Goal: Task Accomplishment & Management: Use online tool/utility

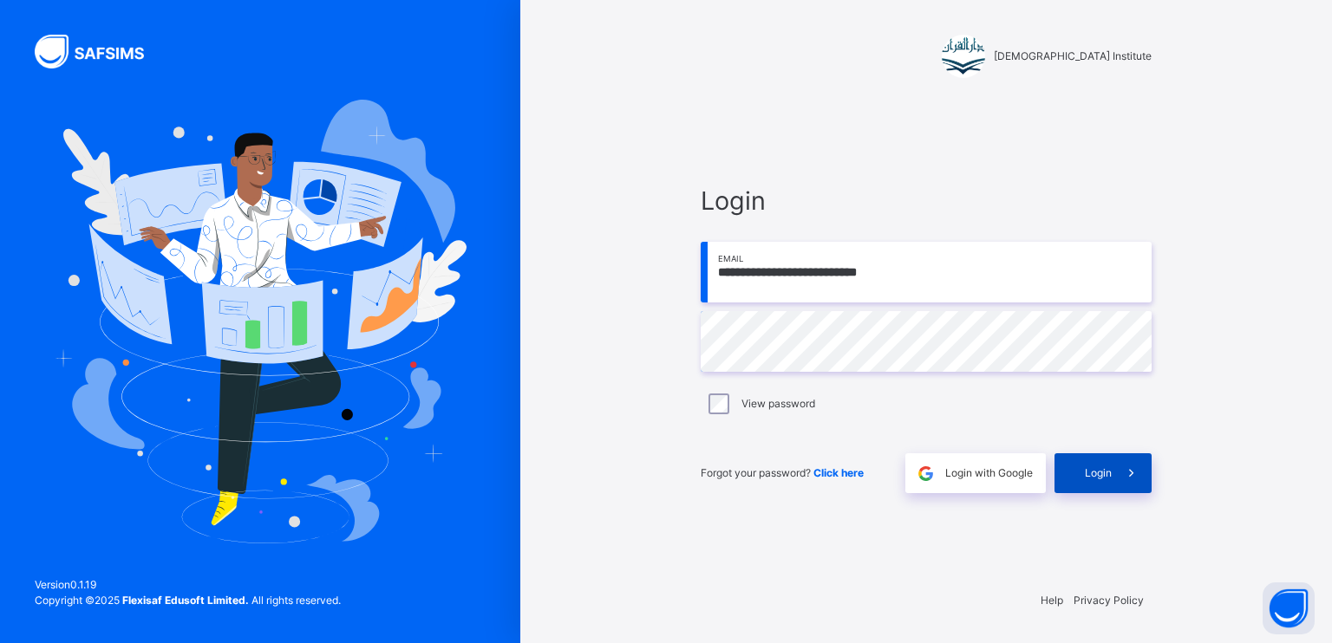
click at [1117, 486] on span at bounding box center [1131, 473] width 40 height 40
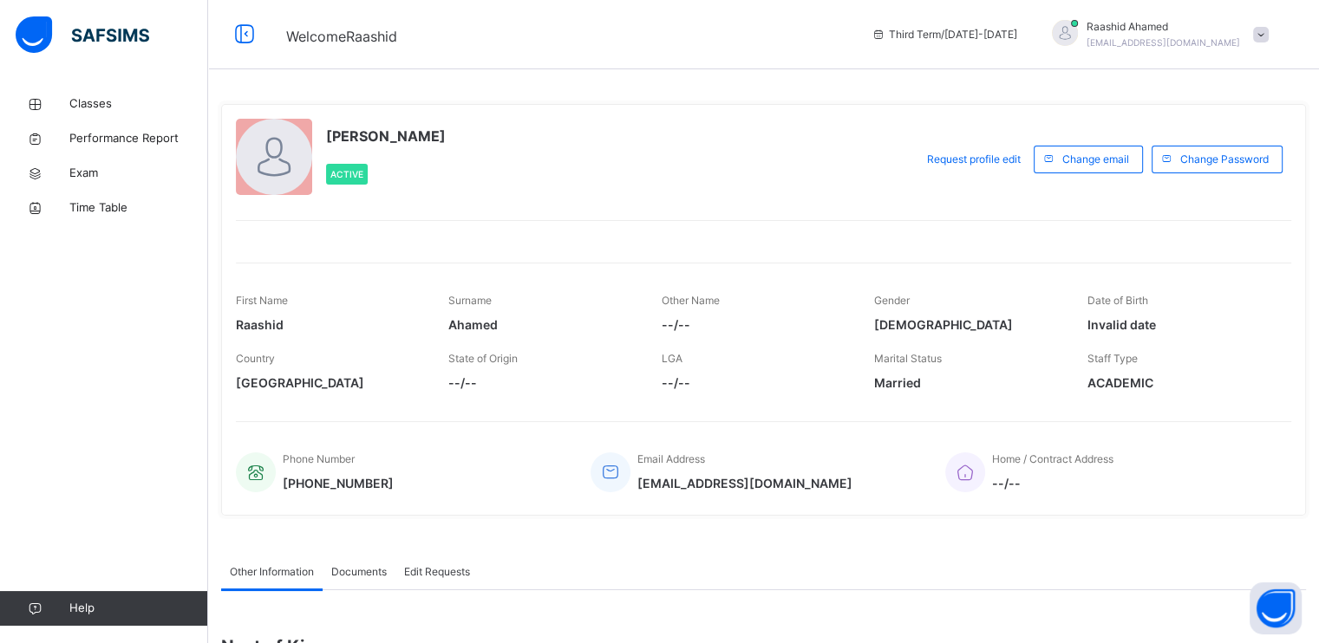
drag, startPoint x: 1294, startPoint y: 39, endPoint x: 1285, endPoint y: 27, distance: 14.9
click at [1294, 35] on div "Third Term / [DATE]-[DATE] [PERSON_NAME] [EMAIL_ADDRESS][DOMAIN_NAME]" at bounding box center [1091, 34] width 456 height 69
drag, startPoint x: 1283, startPoint y: 27, endPoint x: 1275, endPoint y: 34, distance: 10.4
click at [1276, 32] on div "[PERSON_NAME] [EMAIL_ADDRESS][DOMAIN_NAME]" at bounding box center [1155, 34] width 243 height 31
click at [1199, 186] on span "Logout" at bounding box center [1212, 183] width 114 height 23
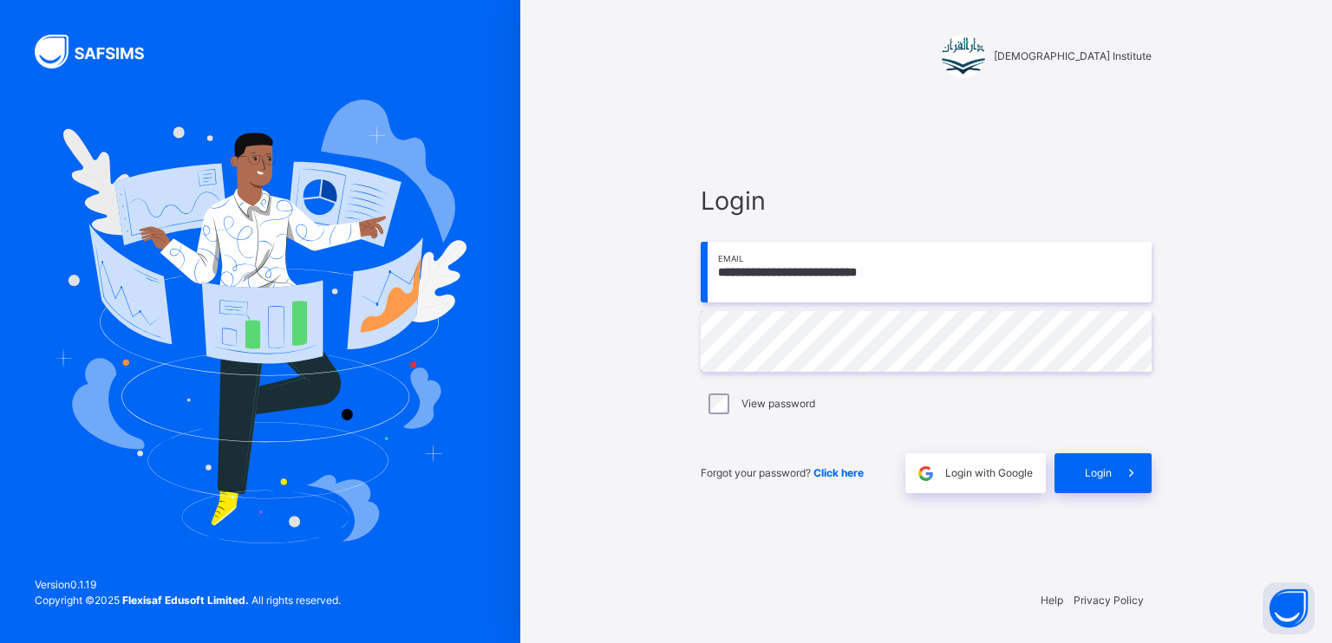
click at [909, 272] on input "**********" at bounding box center [926, 272] width 451 height 61
click at [882, 292] on input "**********" at bounding box center [926, 272] width 451 height 61
click at [989, 212] on span "Login" at bounding box center [926, 200] width 451 height 37
click at [694, 436] on div "**********" at bounding box center [926, 338] width 486 height 476
drag, startPoint x: 987, startPoint y: 274, endPoint x: 1003, endPoint y: 282, distance: 18.2
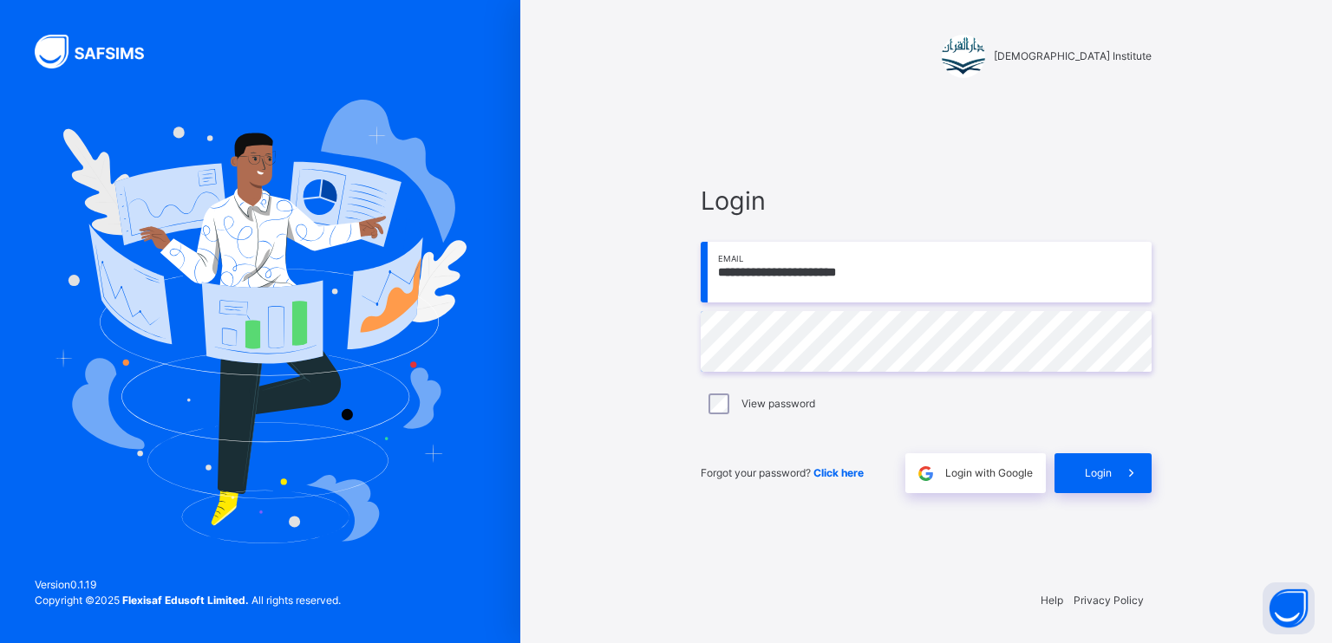
click at [994, 280] on input "**********" at bounding box center [926, 272] width 451 height 61
click at [896, 292] on input "**********" at bounding box center [926, 272] width 451 height 61
click at [718, 390] on div "View password" at bounding box center [926, 404] width 451 height 36
click at [706, 392] on div "View password" at bounding box center [926, 404] width 451 height 36
click at [853, 286] on input "**********" at bounding box center [926, 272] width 451 height 61
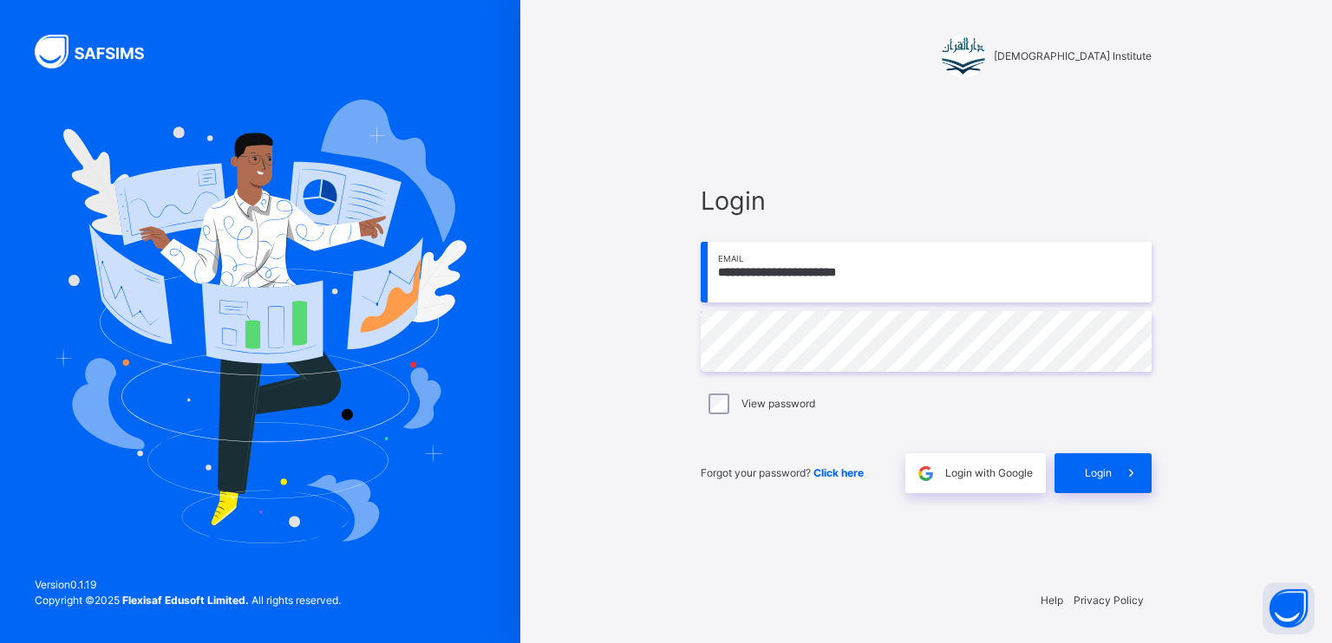
type input "**********"
click at [1130, 460] on span at bounding box center [1131, 473] width 40 height 40
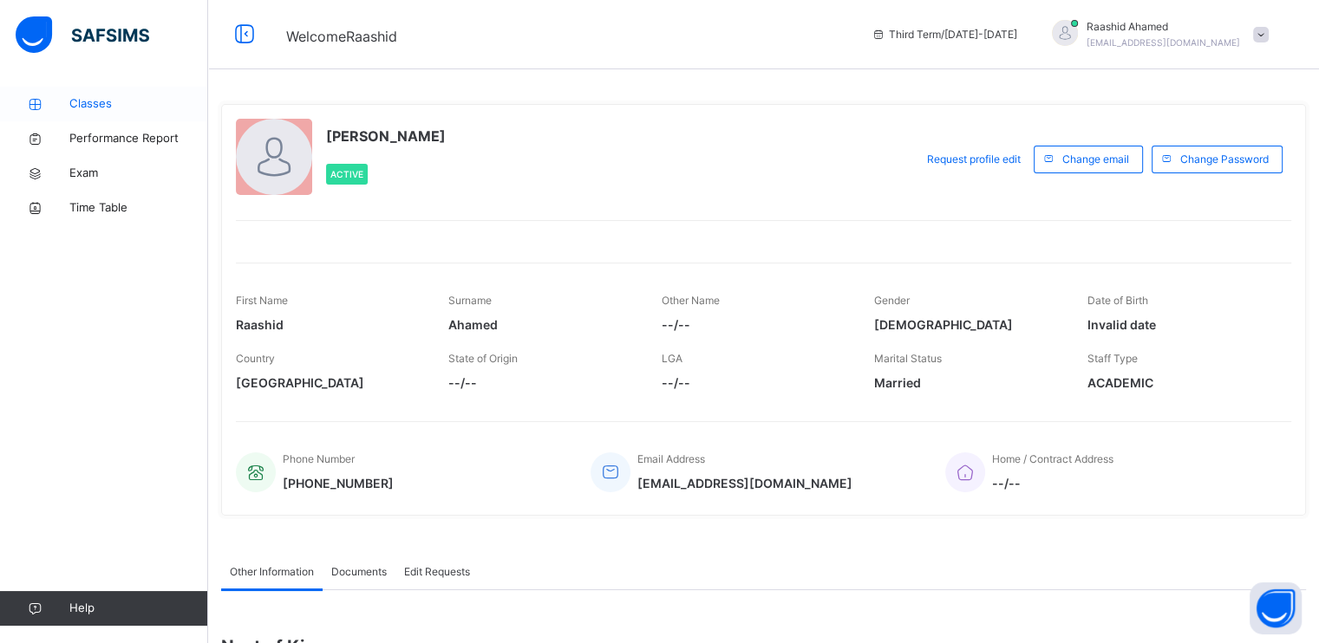
click at [27, 85] on div "Classes Performance Report Exam Time Table Help" at bounding box center [104, 356] width 208 height 574
click at [110, 104] on span "Classes" at bounding box center [138, 103] width 139 height 17
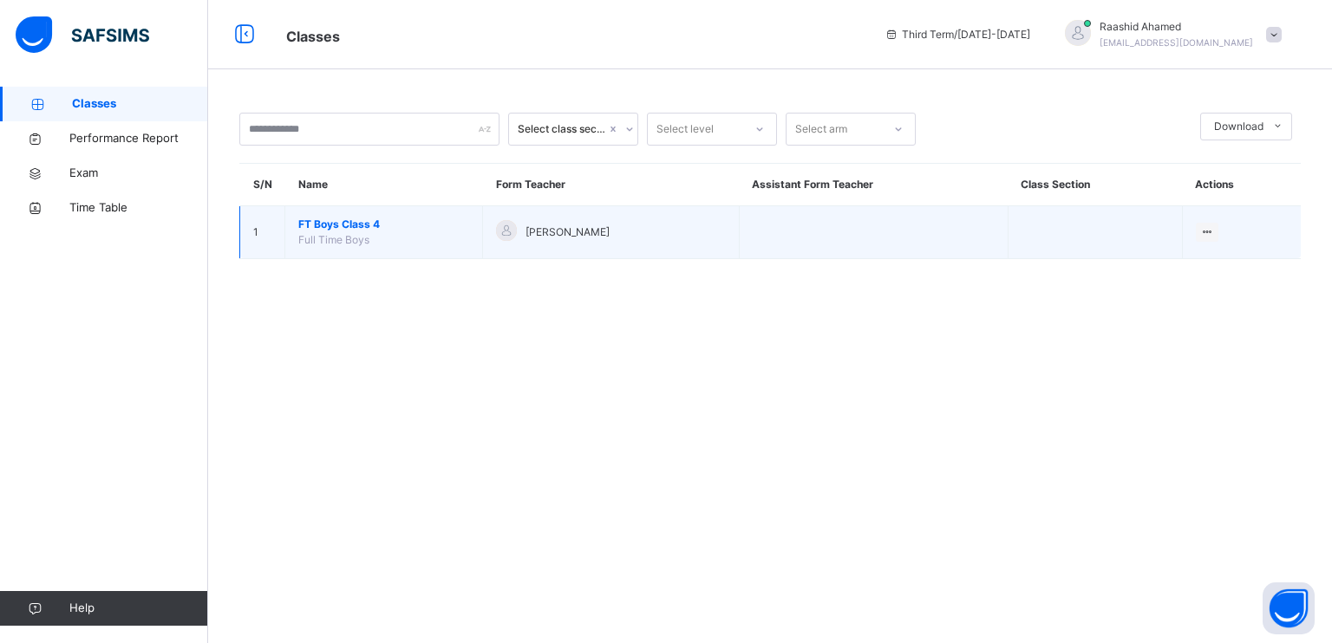
click at [348, 227] on span "FT Boys Class 4" at bounding box center [383, 225] width 171 height 16
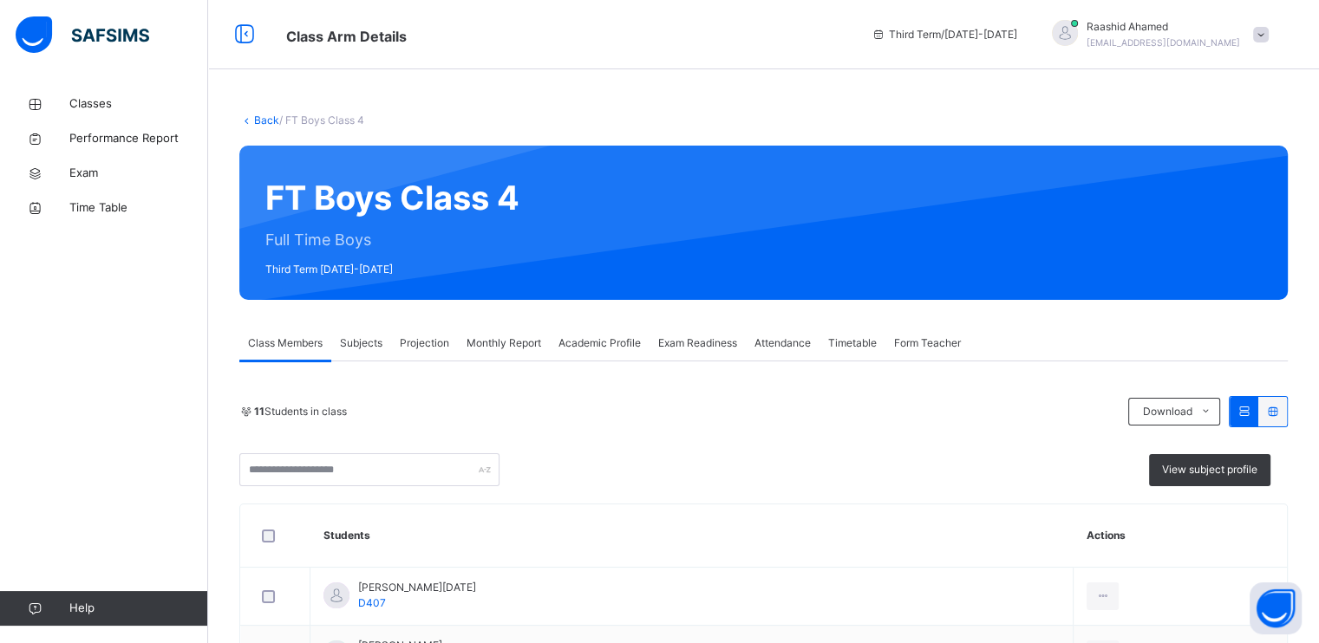
click at [404, 334] on div "Projection" at bounding box center [424, 343] width 67 height 35
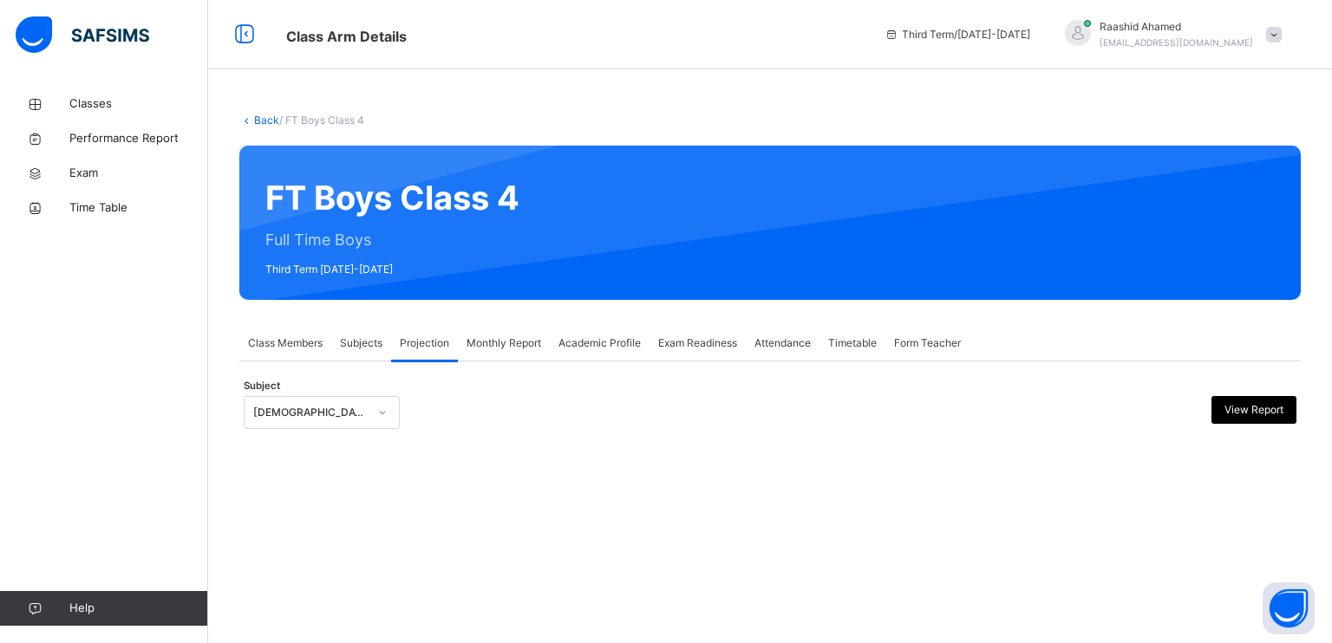
drag, startPoint x: 291, startPoint y: 362, endPoint x: 298, endPoint y: 385, distance: 23.6
click at [291, 364] on div "**********" at bounding box center [769, 404] width 1061 height 85
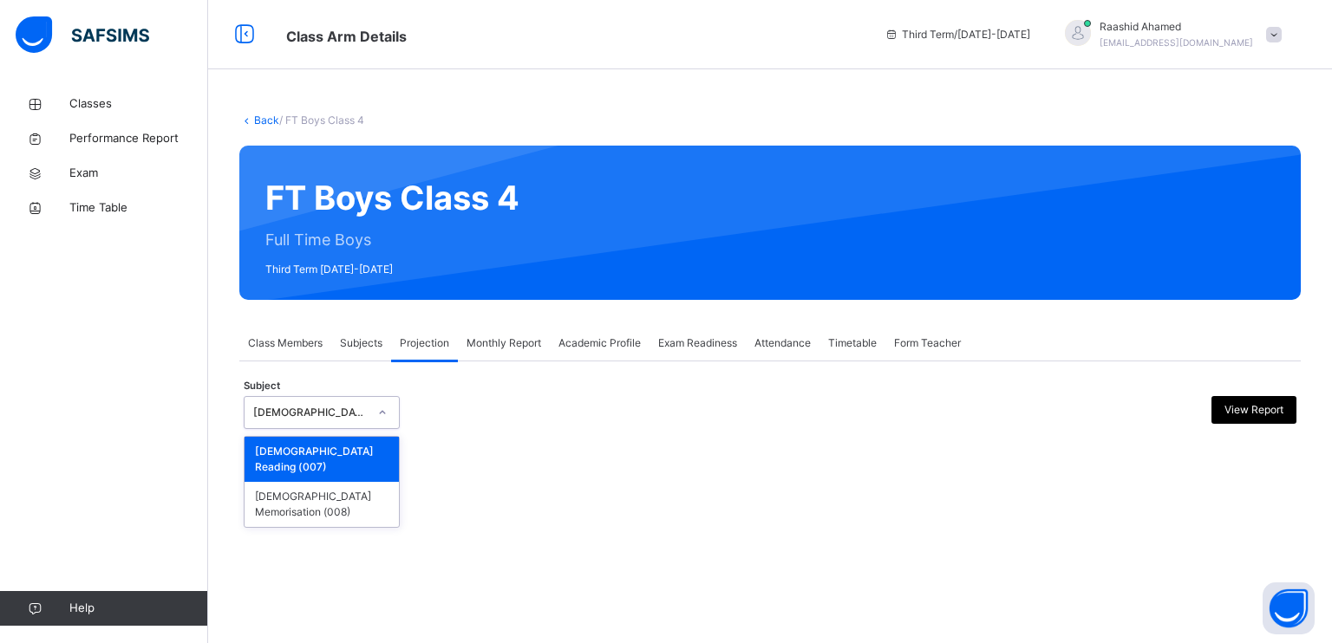
click at [291, 408] on div "[DEMOGRAPHIC_DATA] Reading" at bounding box center [304, 413] width 121 height 27
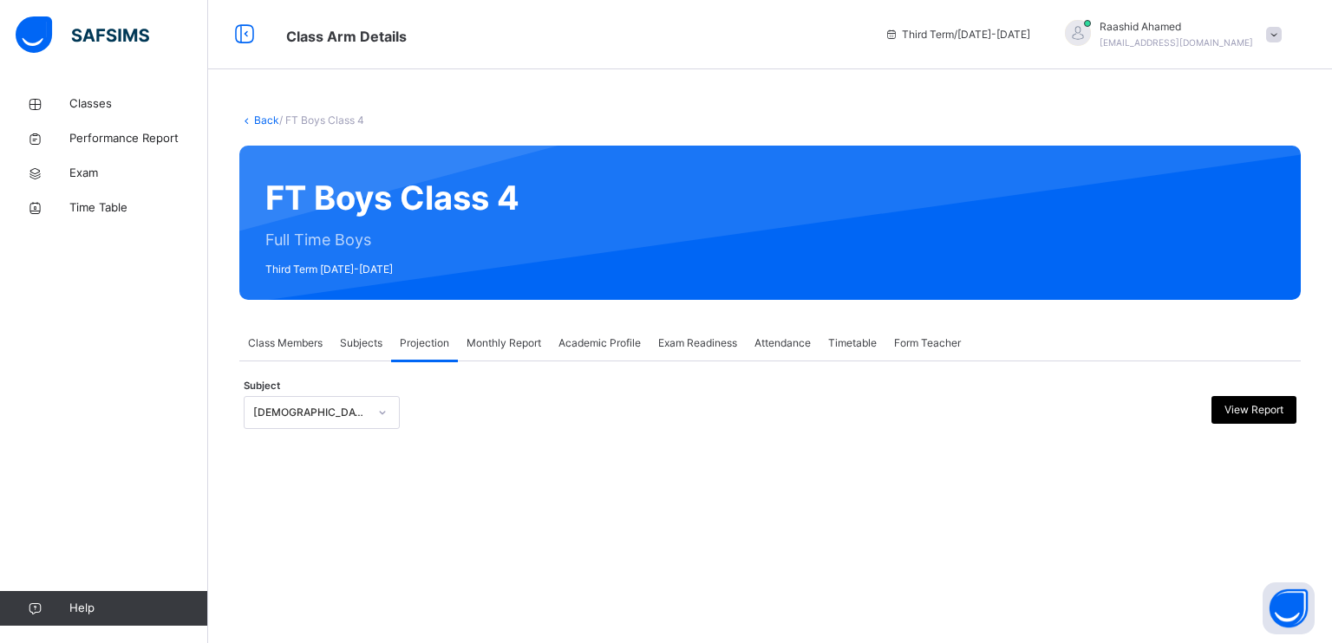
click at [260, 511] on div "Back / FT Boys Class 4 FT Boys Class 4 Full Time Boys Third Term [DATE]-[DATE] …" at bounding box center [770, 321] width 1124 height 643
drag, startPoint x: 257, startPoint y: 499, endPoint x: 256, endPoint y: 490, distance: 9.6
click at [257, 497] on div "Back / FT Boys Class 4 FT Boys Class 4 Full Time Boys Third Term [DATE]-[DATE] …" at bounding box center [770, 321] width 1124 height 643
click at [298, 440] on div at bounding box center [770, 442] width 1053 height 9
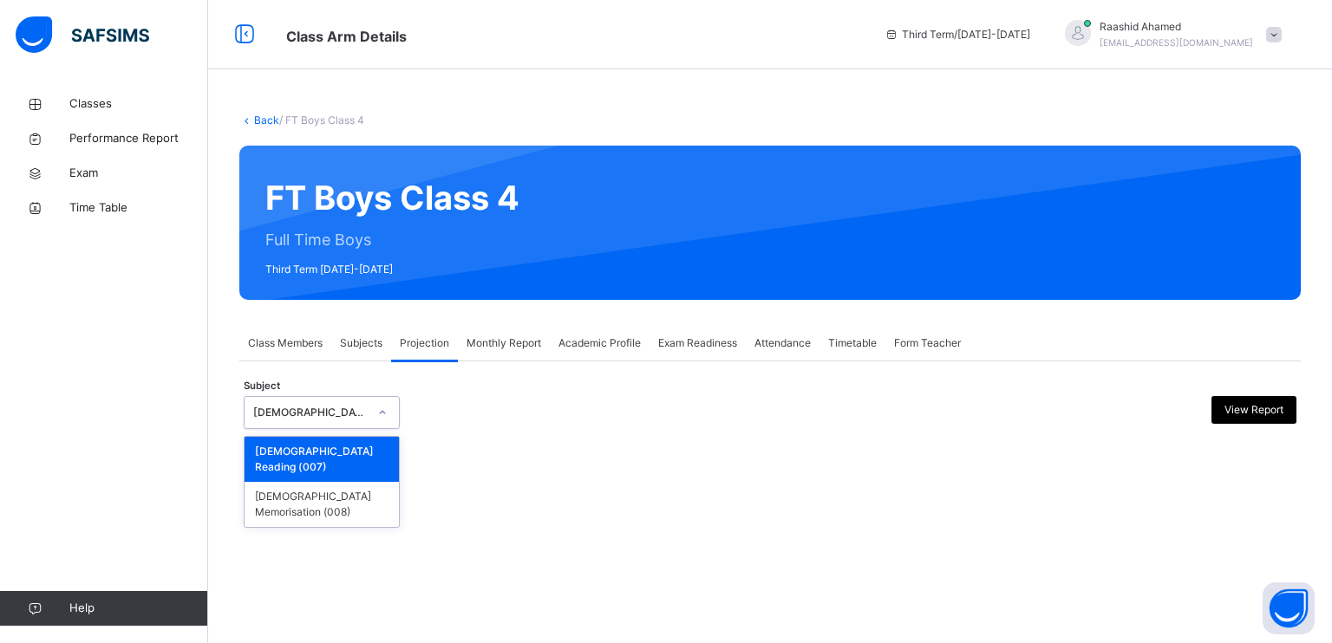
click at [291, 420] on div "[DEMOGRAPHIC_DATA] Reading" at bounding box center [304, 413] width 121 height 27
click at [293, 486] on div "[DEMOGRAPHIC_DATA] Memorisation (008)" at bounding box center [321, 504] width 154 height 45
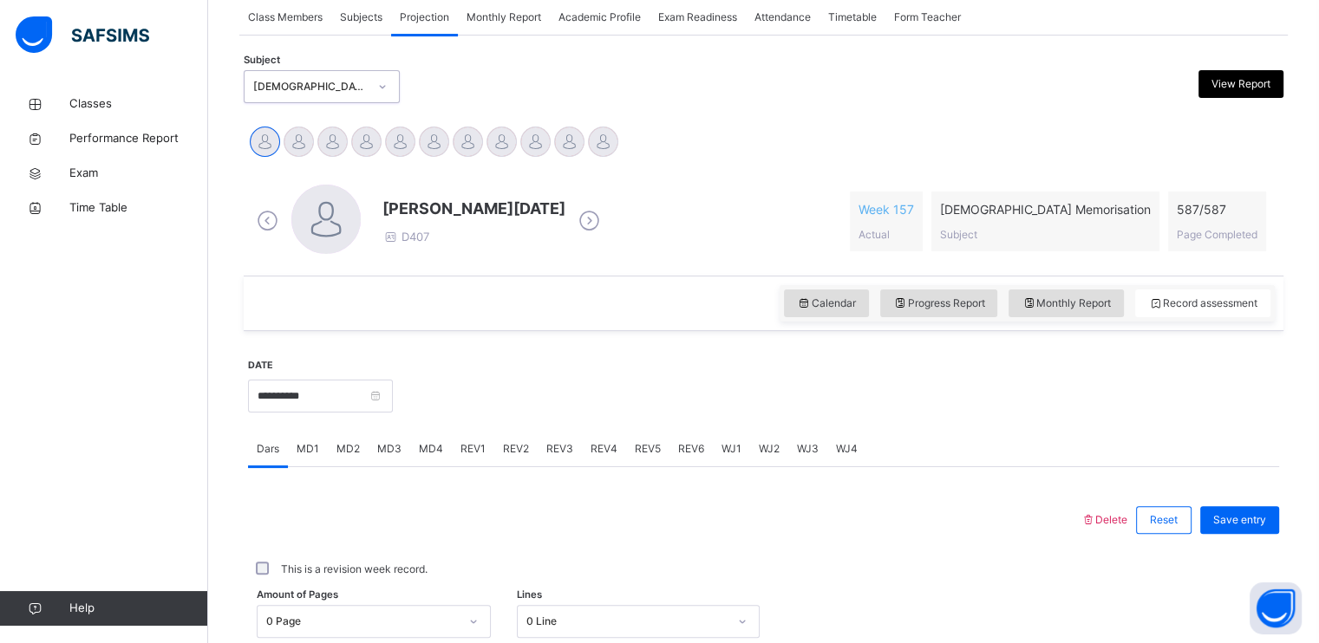
scroll to position [332, 0]
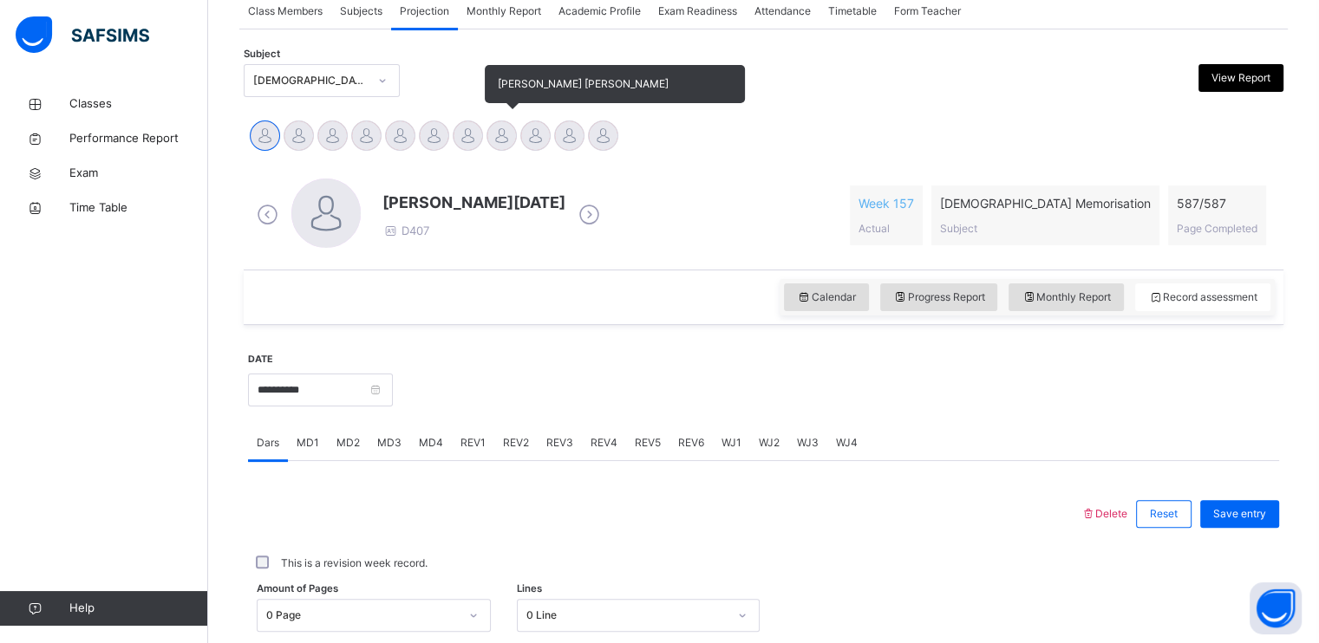
click at [497, 133] on div at bounding box center [501, 136] width 30 height 30
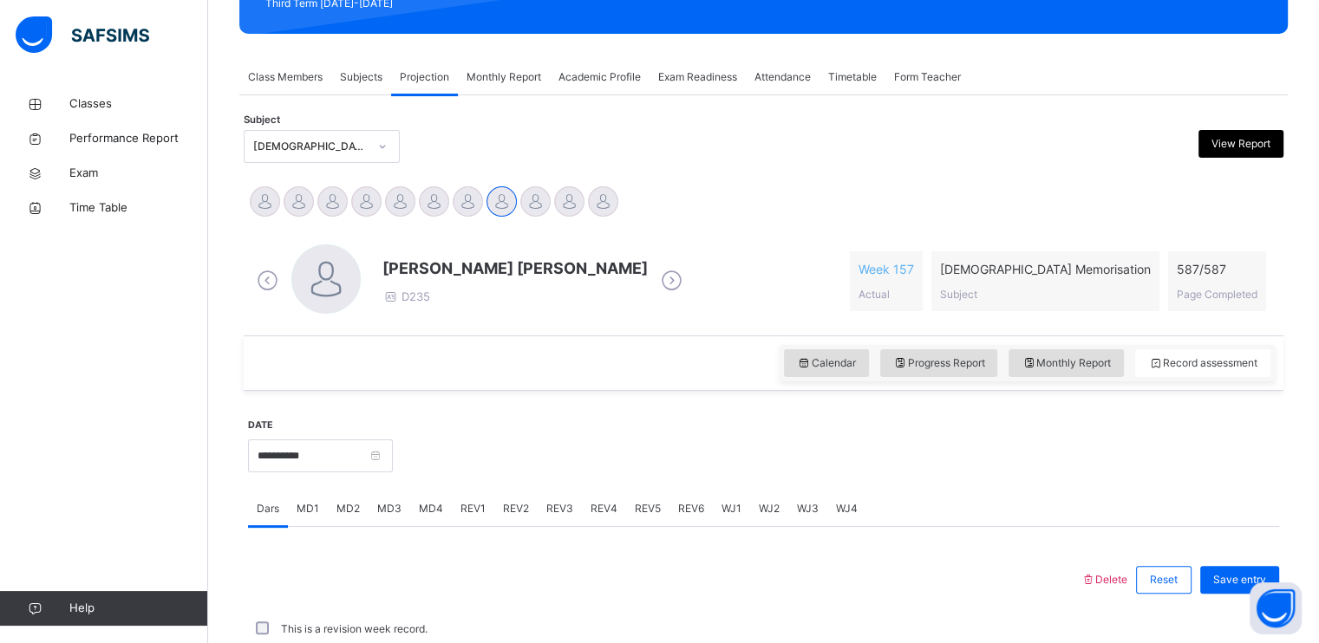
scroll to position [659, 0]
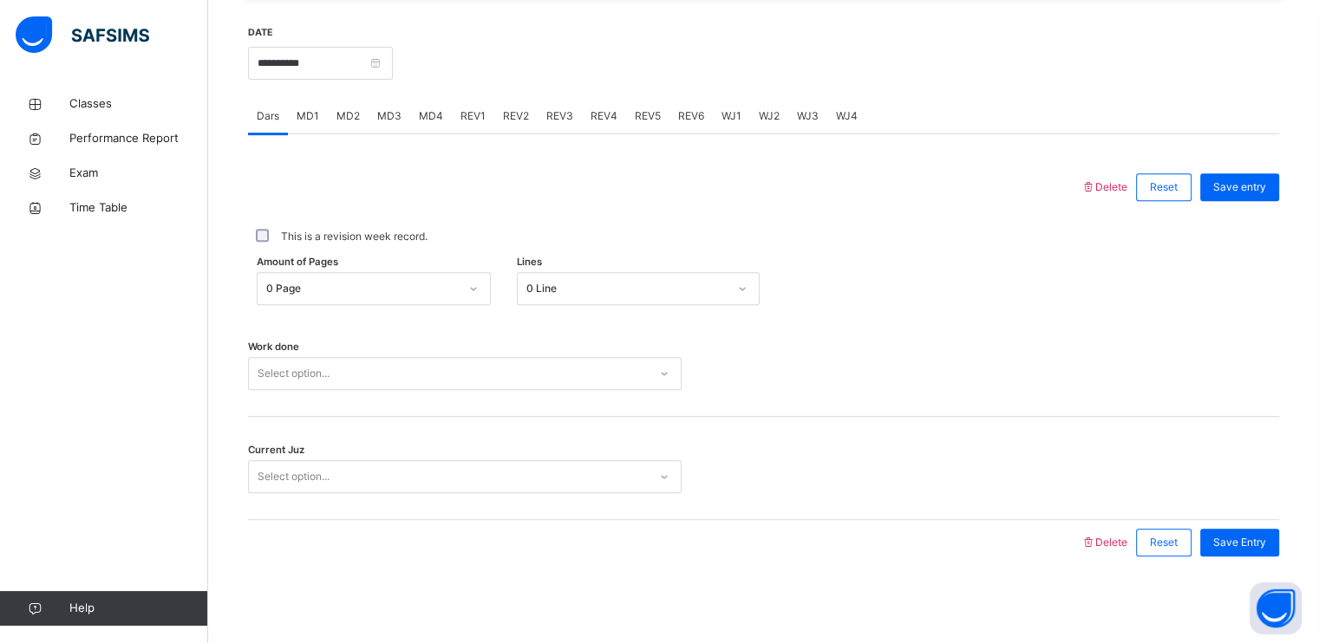
drag, startPoint x: 393, startPoint y: 368, endPoint x: 388, endPoint y: 384, distance: 16.2
click at [388, 384] on div "Select option..." at bounding box center [464, 373] width 433 height 33
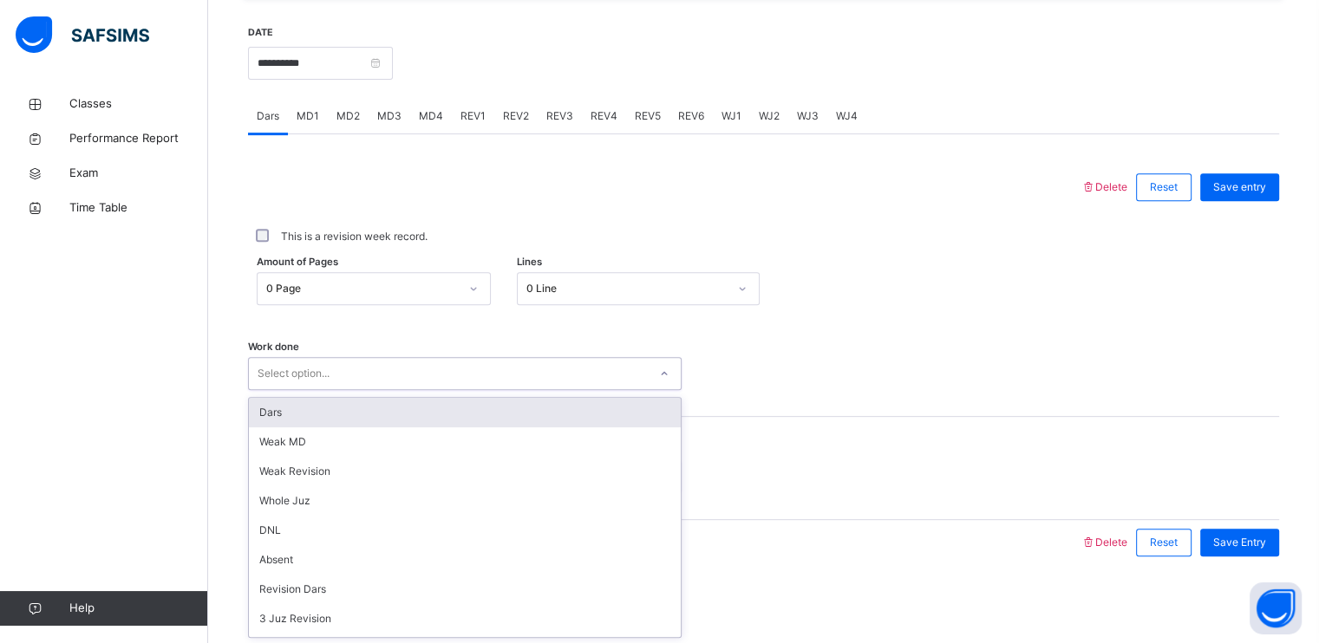
type input "*"
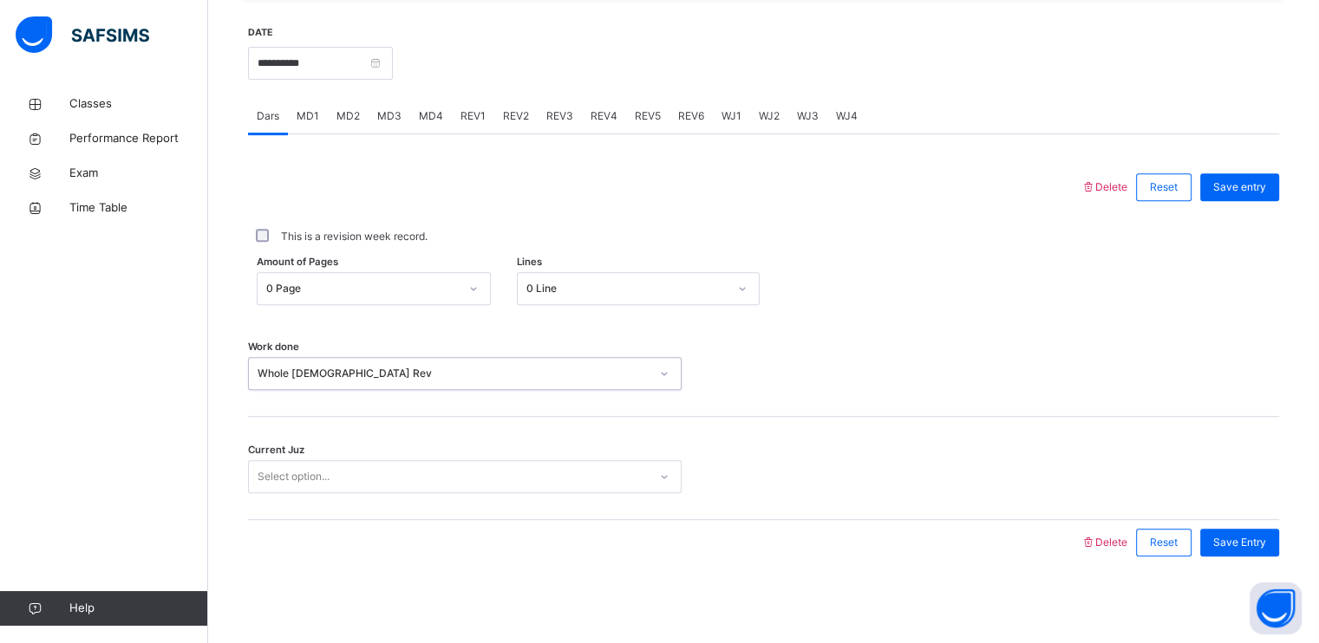
click at [410, 458] on div "Current Juz Select option..." at bounding box center [763, 468] width 1031 height 103
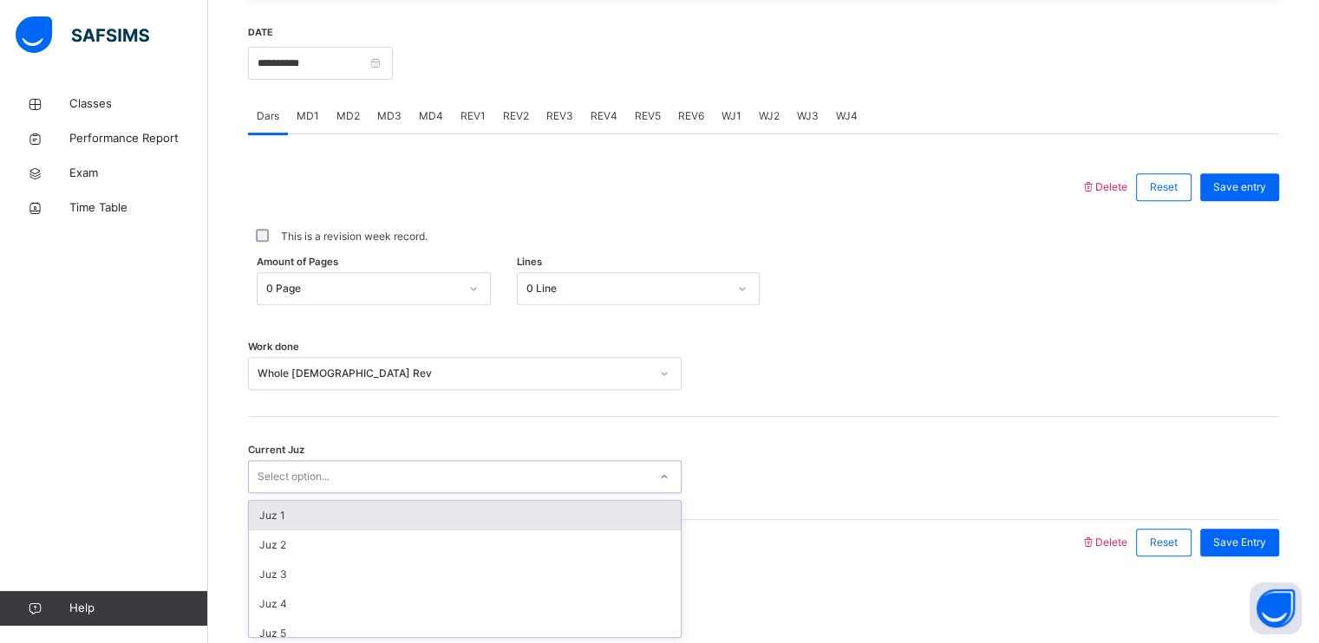
click at [410, 466] on div "Select option..." at bounding box center [448, 477] width 399 height 27
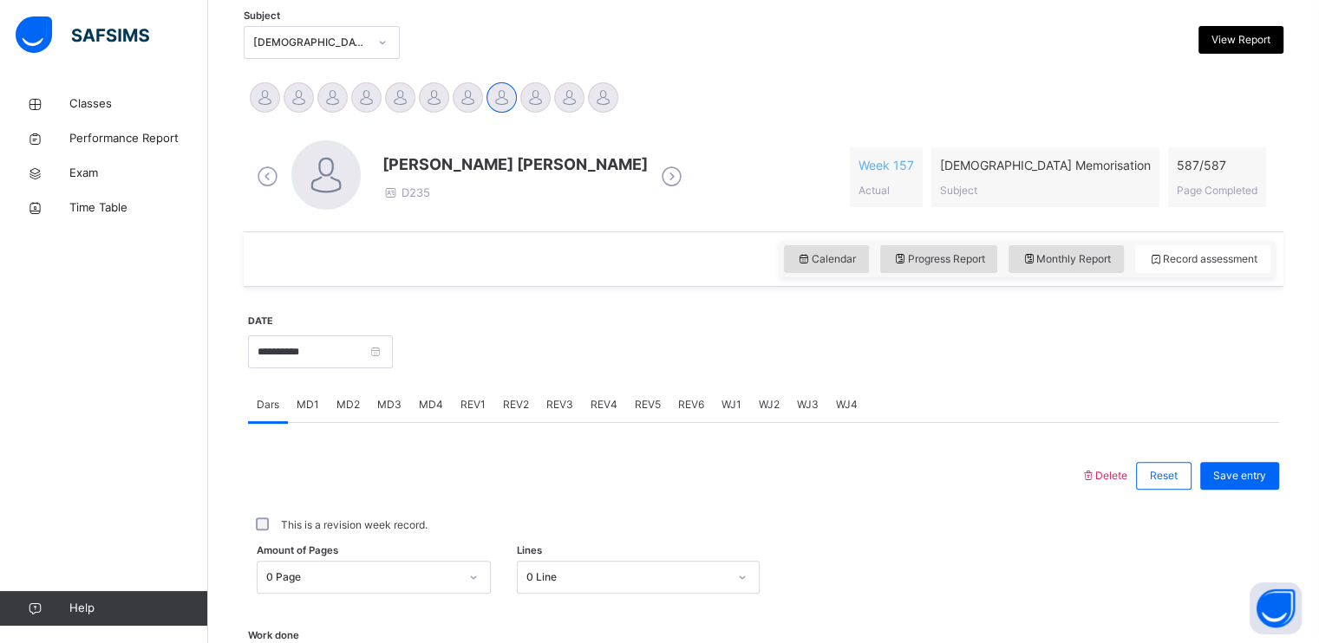
scroll to position [369, 0]
click at [1251, 479] on span "Save entry" at bounding box center [1239, 477] width 53 height 16
click at [1014, 262] on div "Calendar Progress Report Monthly Report Record assessment" at bounding box center [1026, 260] width 495 height 36
click at [1059, 247] on div "Calendar Progress Report Monthly Report Record assessment" at bounding box center [1026, 260] width 495 height 36
click at [1056, 257] on span "Monthly Report" at bounding box center [1065, 260] width 89 height 16
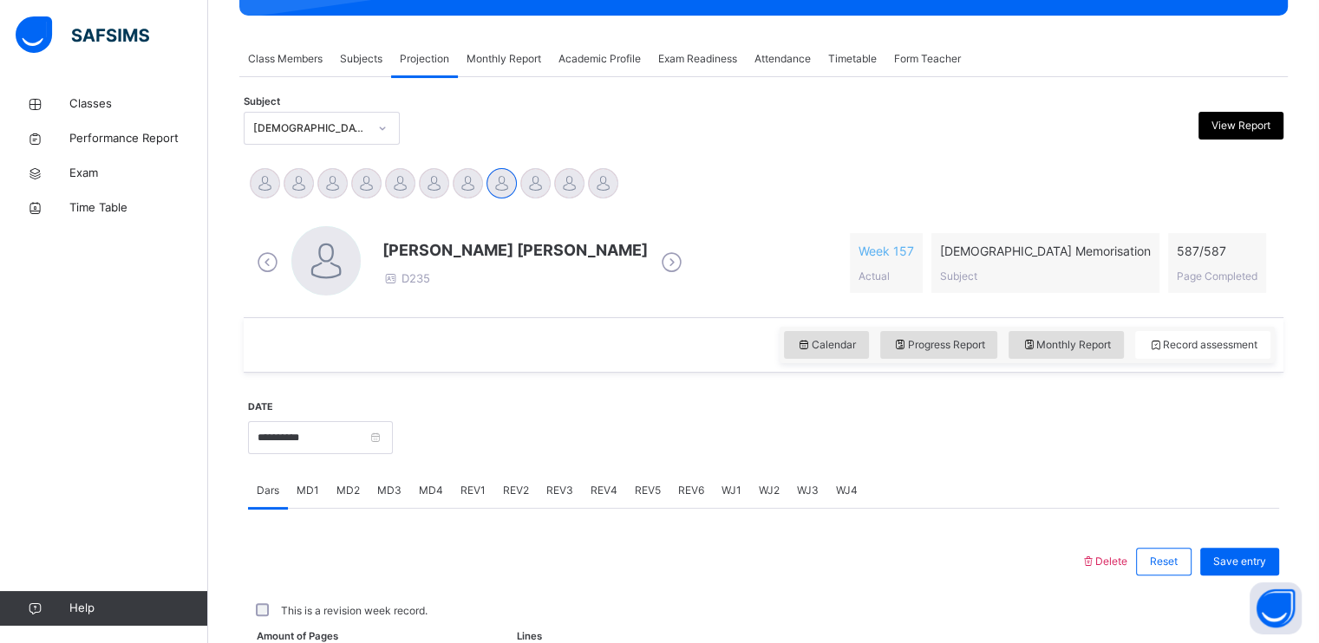
select select "****"
select select "*"
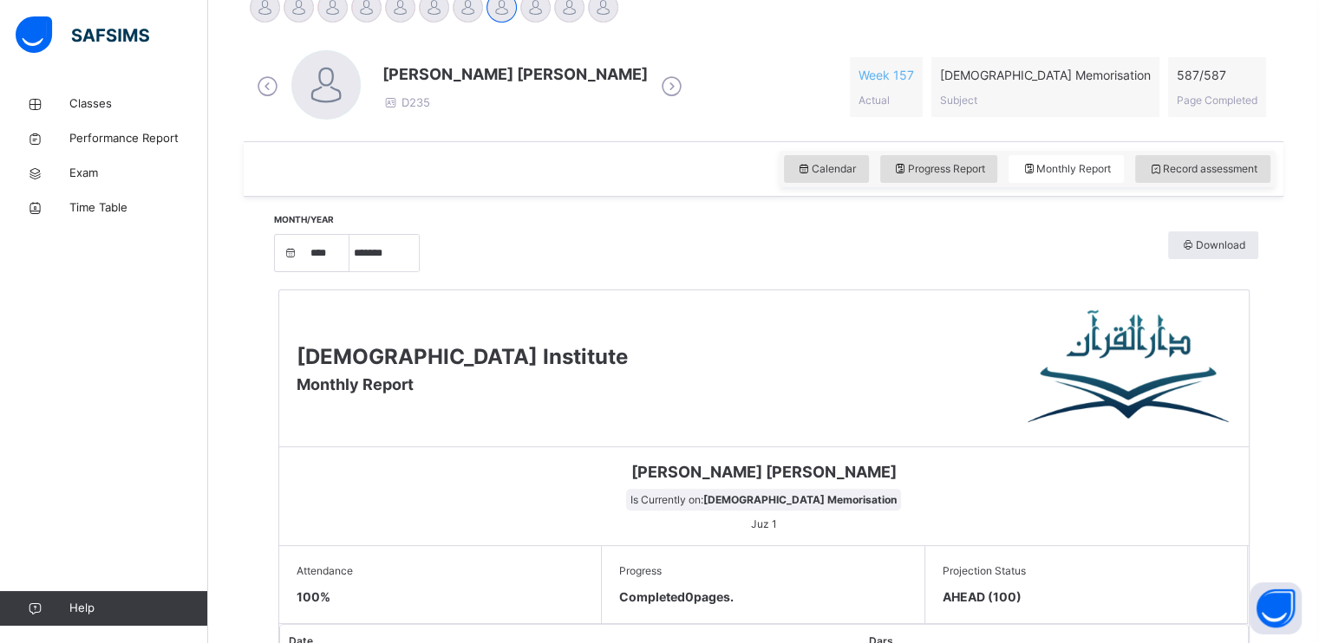
click at [908, 166] on icon at bounding box center [900, 169] width 15 height 16
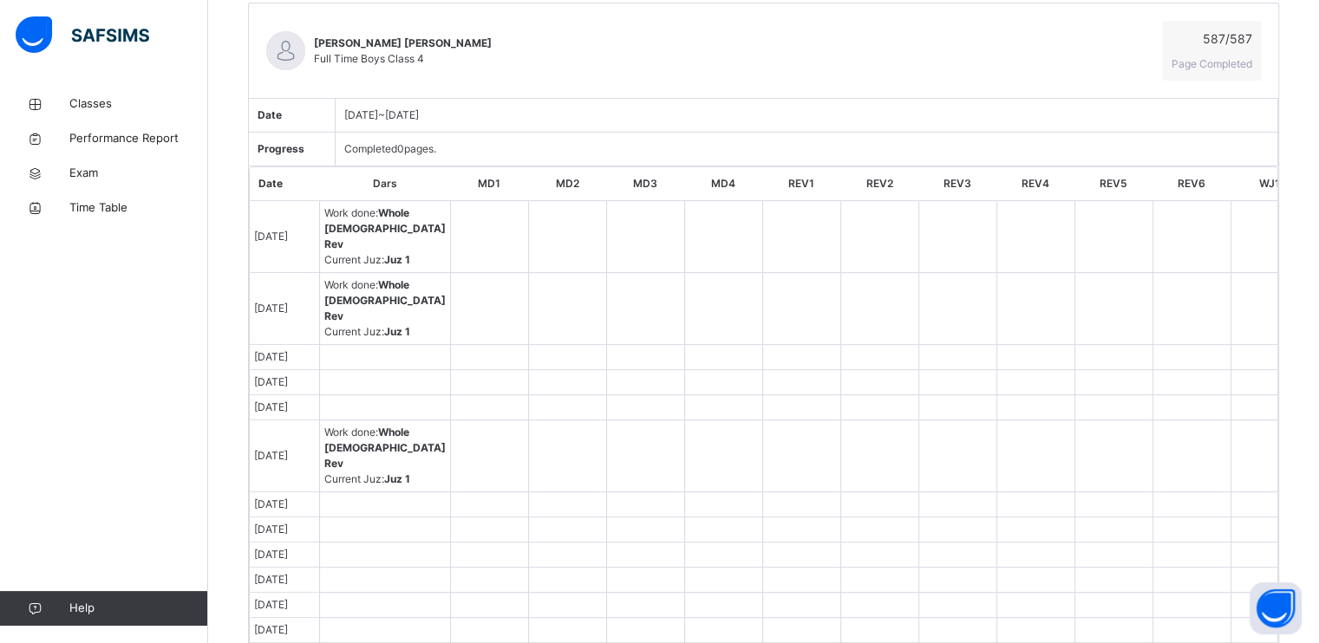
scroll to position [714, 0]
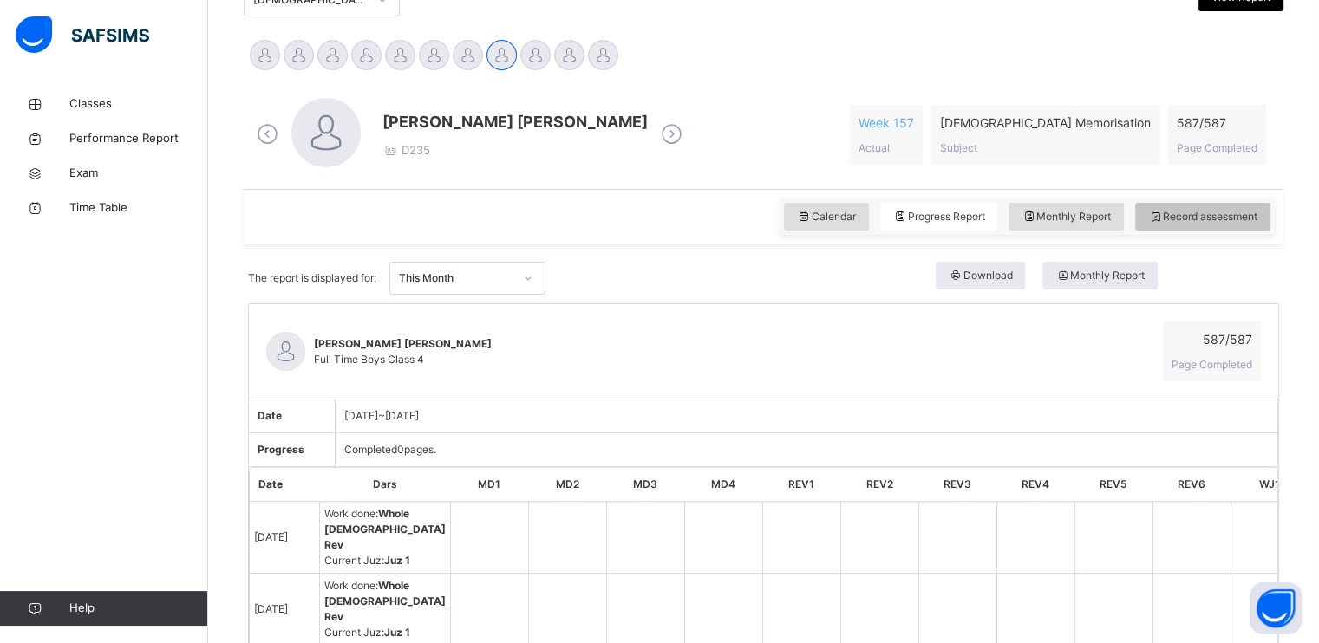
click at [1193, 223] on span "Record assessment" at bounding box center [1202, 217] width 109 height 16
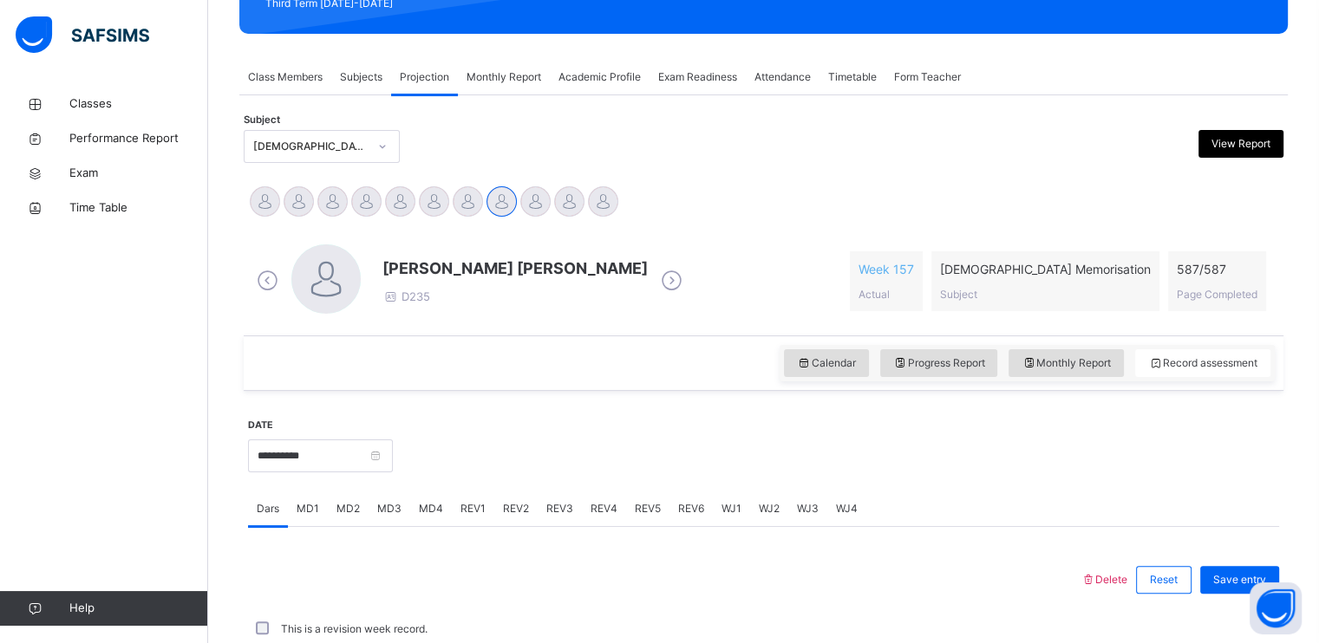
scroll to position [413, 0]
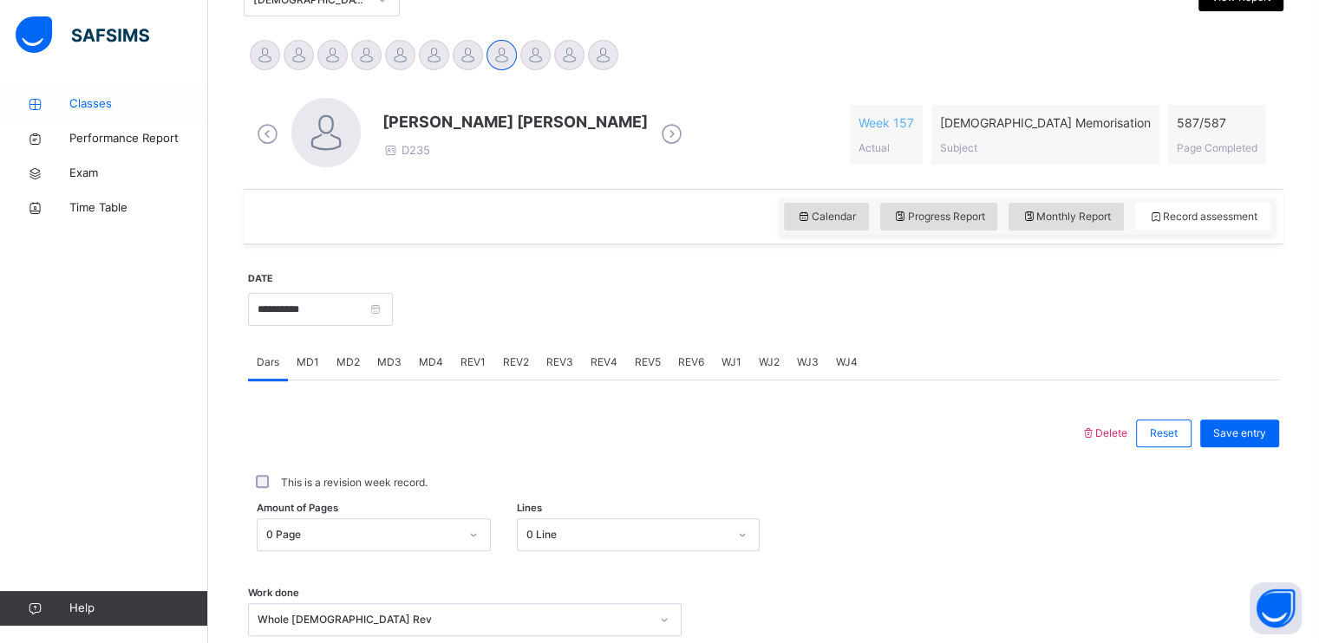
drag, startPoint x: 679, startPoint y: 215, endPoint x: 69, endPoint y: 98, distance: 620.6
click at [69, 84] on div "Classes Performance Report Exam Time Table Help" at bounding box center [104, 356] width 208 height 574
click at [69, 110] on span "Classes" at bounding box center [138, 103] width 139 height 17
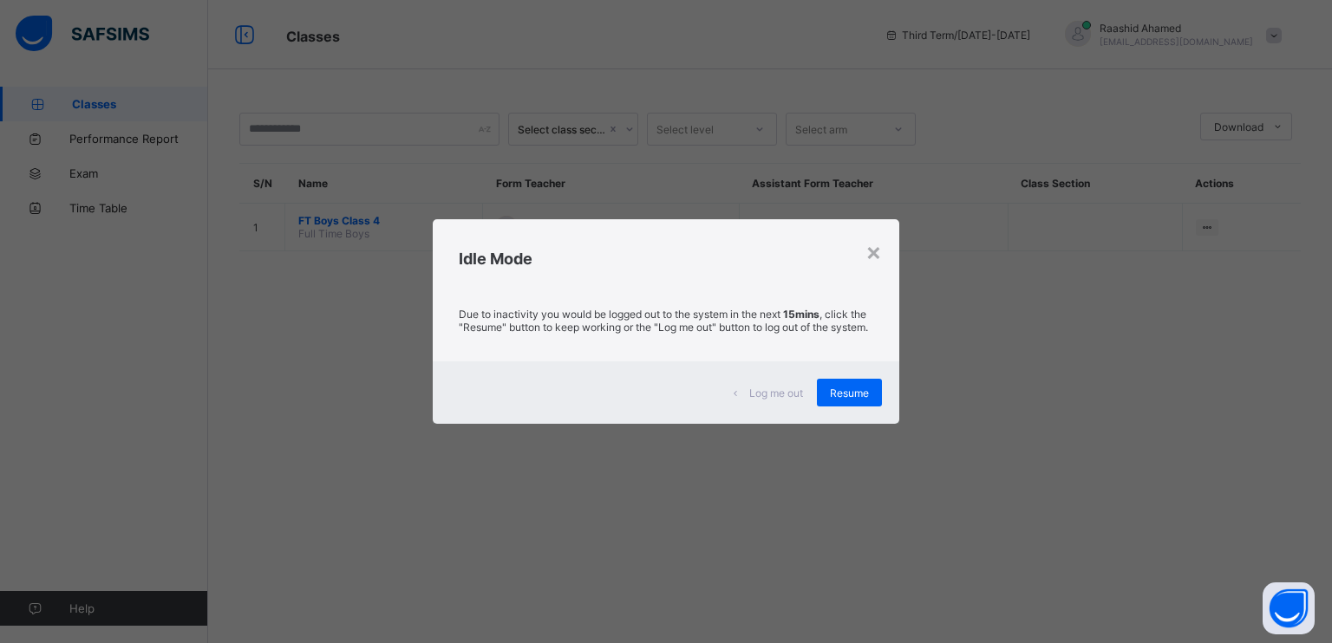
click at [912, 423] on div "× Idle Mode Due to inactivity you would be logged out to the system in the next…" at bounding box center [666, 321] width 1332 height 643
click at [878, 405] on div "Resume" at bounding box center [849, 393] width 65 height 28
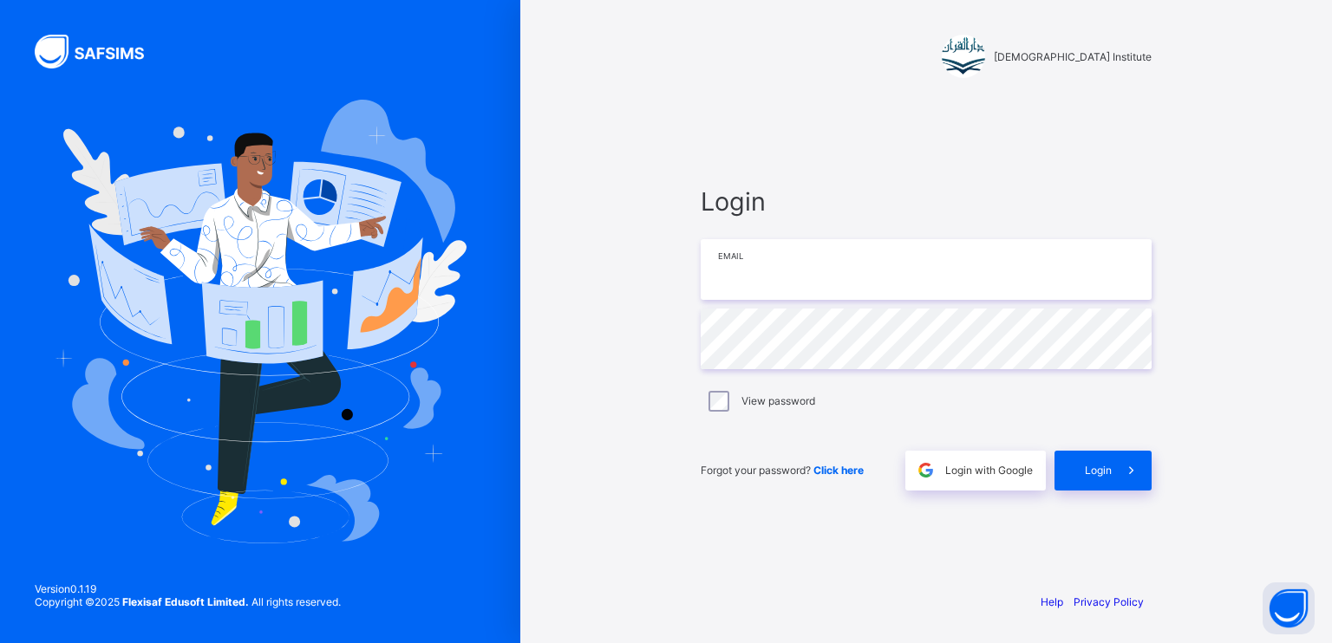
type input "**********"
